Goal: Task Accomplishment & Management: Complete application form

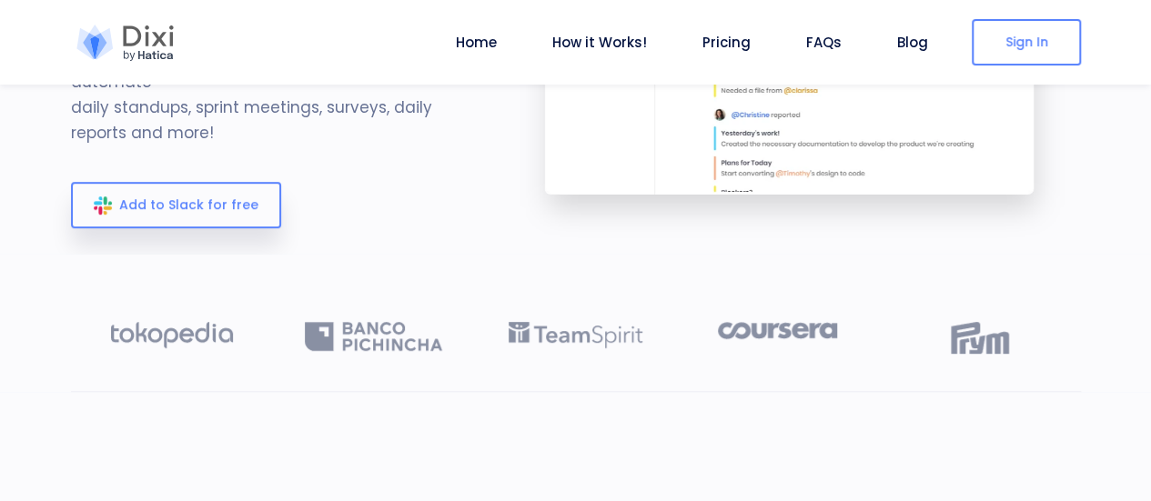
scroll to position [91, 0]
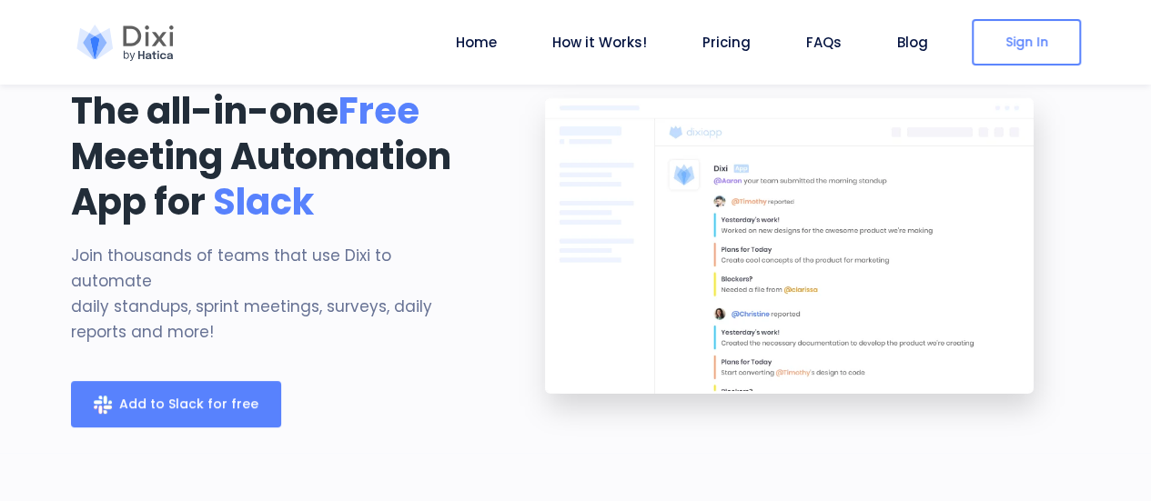
click at [149, 395] on span "Add to Slack for free" at bounding box center [188, 404] width 139 height 18
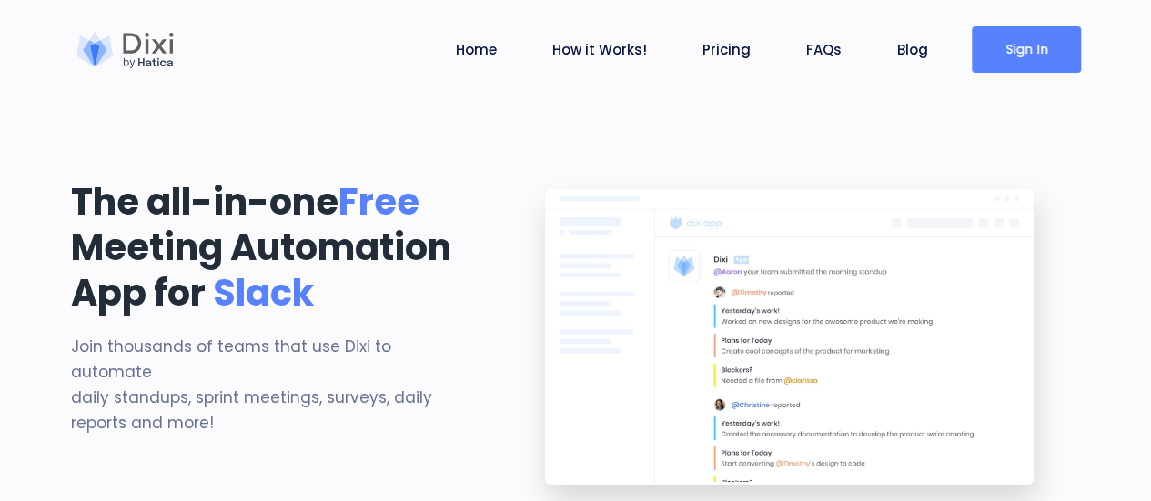
click at [1048, 46] on link "Sign In" at bounding box center [1026, 49] width 109 height 46
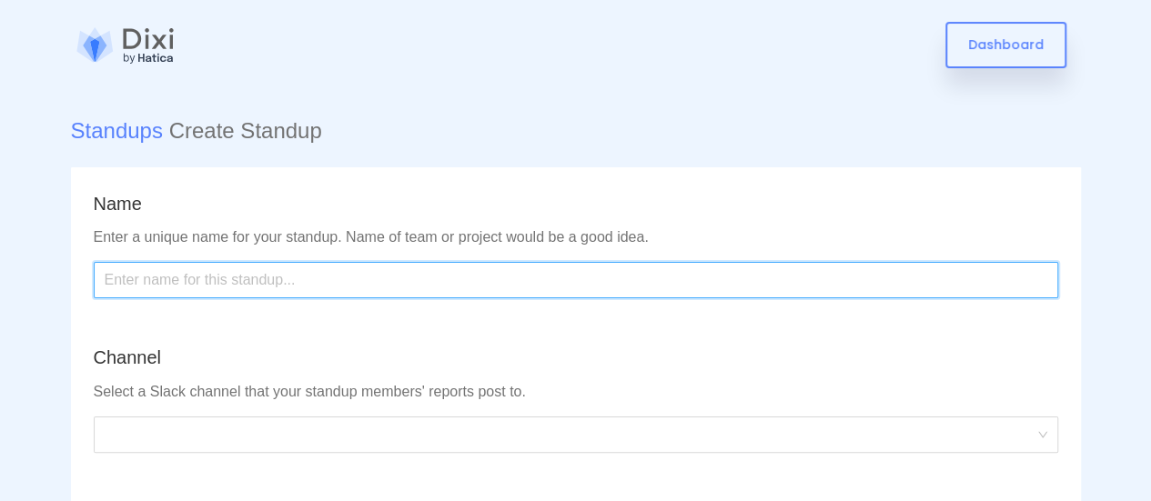
click at [603, 264] on input "text" at bounding box center [576, 280] width 965 height 36
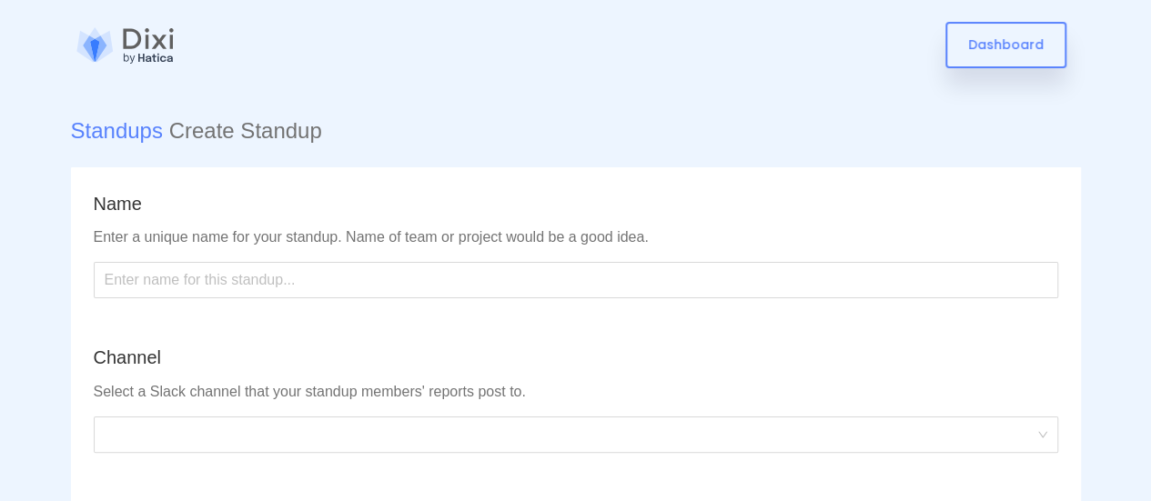
click at [544, 408] on div "Channel Select a Slack channel that your standup members' reports post to." at bounding box center [576, 398] width 965 height 108
click at [530, 431] on span at bounding box center [576, 435] width 943 height 35
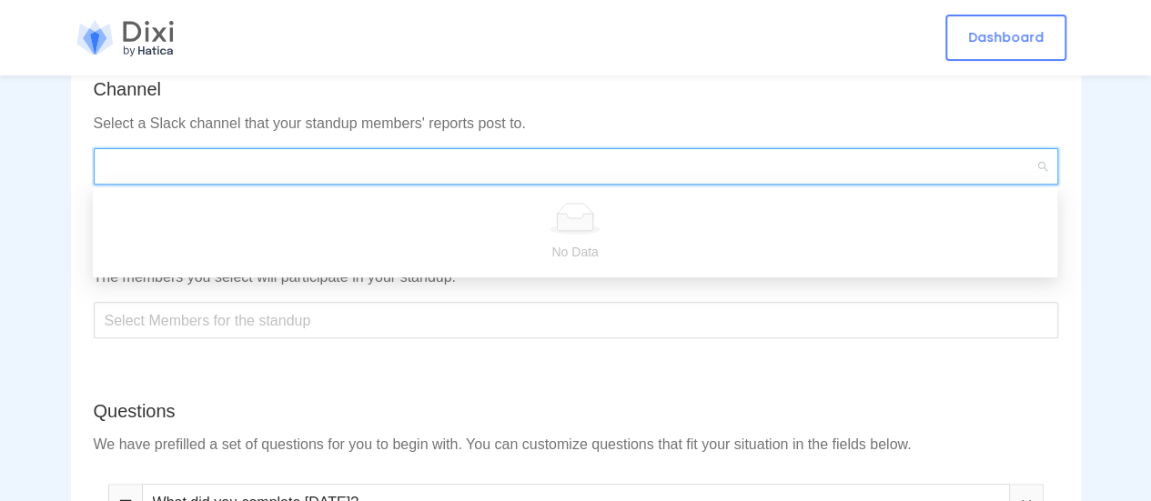
scroll to position [273, 0]
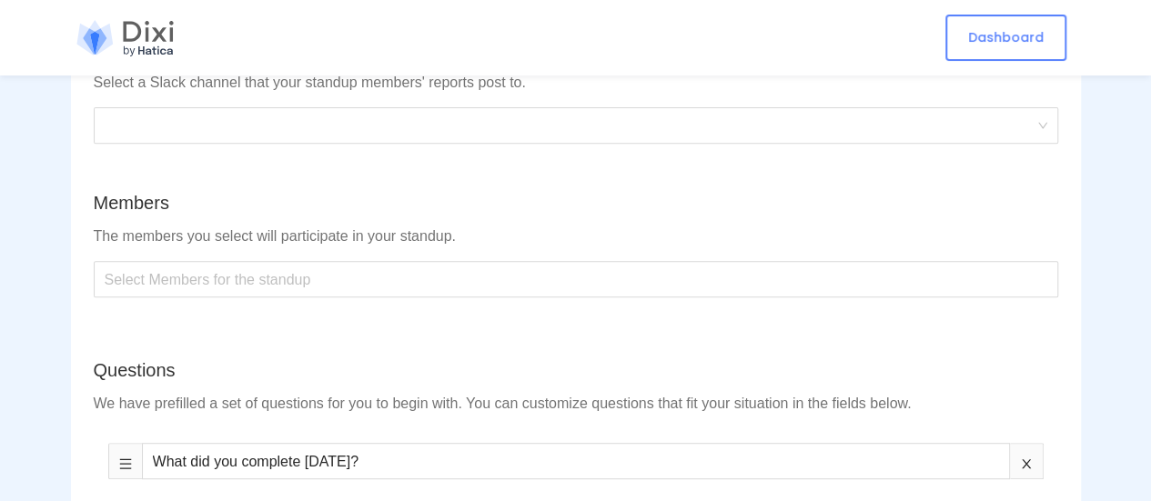
scroll to position [0, 0]
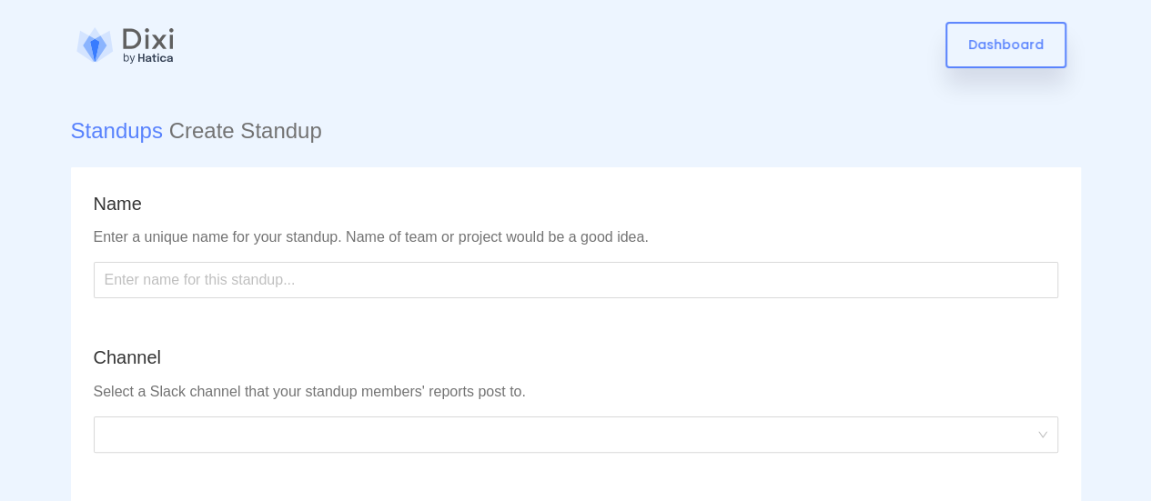
click at [245, 134] on h5 "Standups Create Standup" at bounding box center [576, 131] width 1010 height 26
click at [95, 139] on link "Standups" at bounding box center [117, 130] width 92 height 25
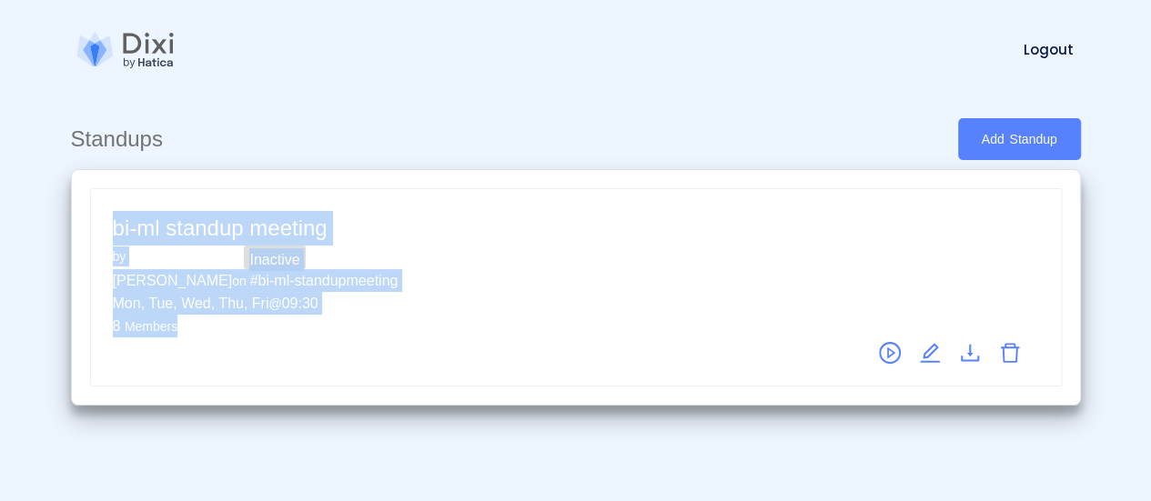
drag, startPoint x: 204, startPoint y: 327, endPoint x: 75, endPoint y: 236, distance: 158.1
click at [75, 236] on div "bi-ml standup meeting Inactive by Javier Bianco on # bi-ml-standupmeeting Mon, …" at bounding box center [576, 287] width 1010 height 237
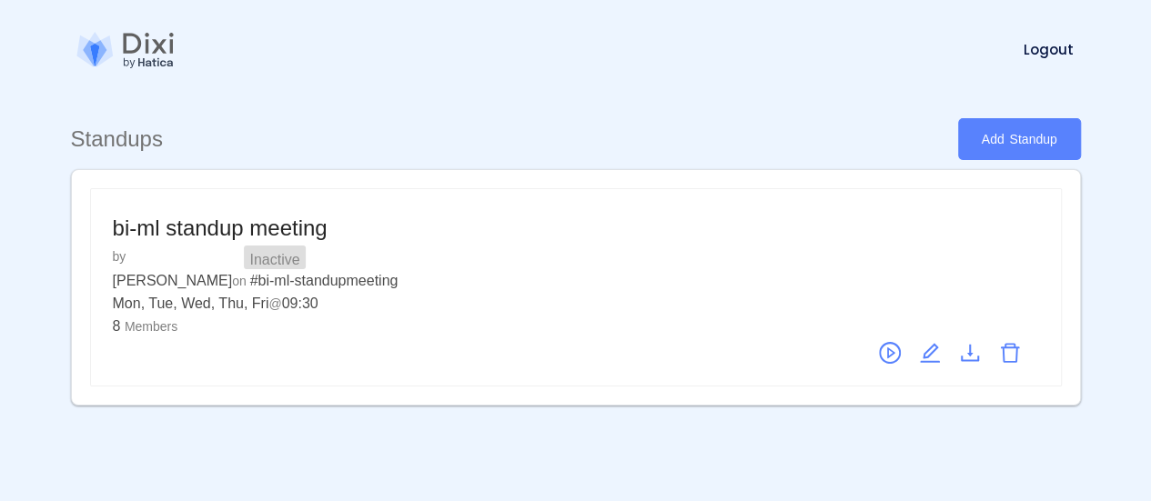
click at [355, 135] on div "Standups Add Standup" at bounding box center [576, 139] width 1010 height 42
click at [1046, 124] on link "Add Standup" at bounding box center [1019, 139] width 123 height 42
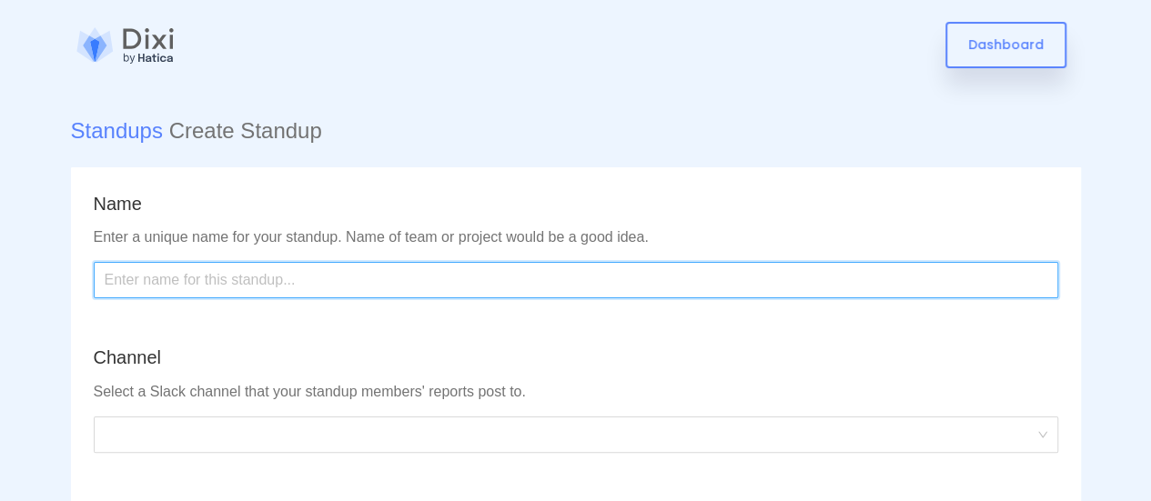
click at [131, 294] on input "text" at bounding box center [576, 280] width 965 height 36
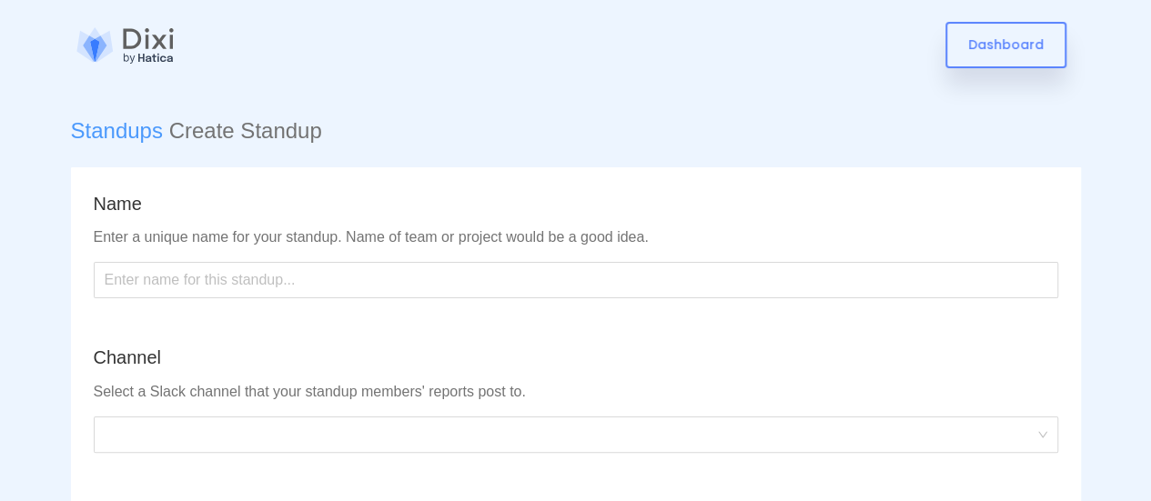
click at [122, 127] on link "Standups" at bounding box center [117, 130] width 92 height 25
